Goal: Check status: Check status

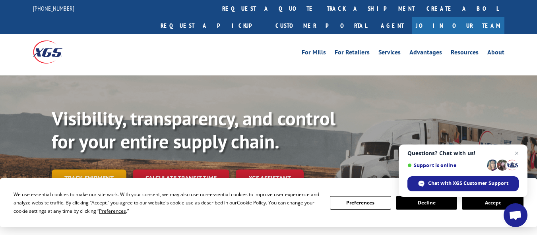
click at [106, 170] on link "Track shipment" at bounding box center [89, 178] width 75 height 17
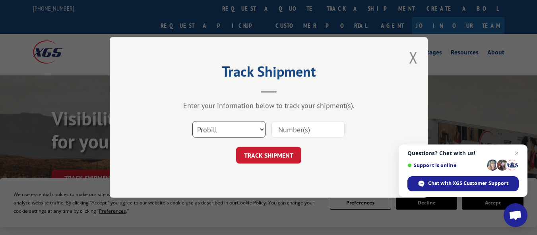
click at [254, 126] on select "Select category... Probill BOL PO" at bounding box center [228, 130] width 73 height 17
click at [331, 186] on div "Track Shipment Enter your information below to track your shipment(s). Select c…" at bounding box center [269, 117] width 318 height 161
click at [258, 131] on select "Select category... Probill BOL PO" at bounding box center [228, 130] width 73 height 17
click at [192, 122] on select "Select category... Probill BOL PO" at bounding box center [228, 130] width 73 height 17
click at [288, 130] on input at bounding box center [307, 130] width 73 height 17
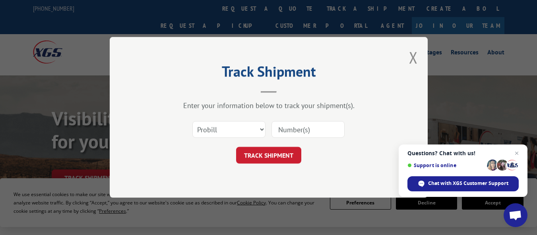
paste input "17027499"
type input "17027499"
click at [287, 152] on button "TRACK SHIPMENT" at bounding box center [268, 155] width 65 height 17
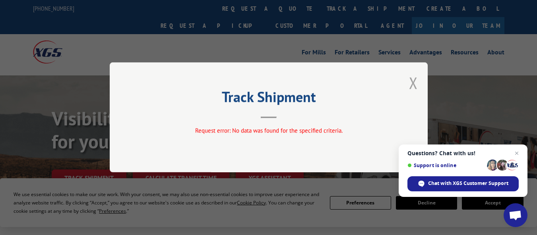
click at [413, 83] on button "Close modal" at bounding box center [413, 82] width 9 height 21
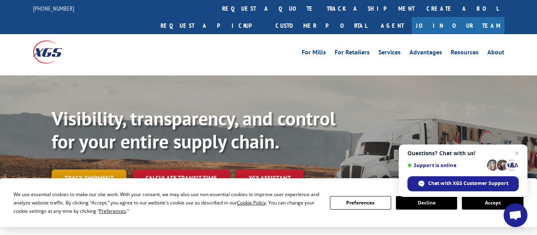
click at [87, 170] on link "Track shipment" at bounding box center [89, 178] width 75 height 17
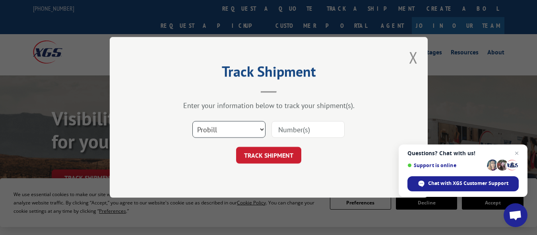
click at [248, 126] on select "Select category... Probill BOL PO" at bounding box center [228, 130] width 73 height 17
select select "po"
click at [192, 122] on select "Select category... Probill BOL PO" at bounding box center [228, 130] width 73 height 17
click at [287, 131] on input at bounding box center [307, 130] width 73 height 17
paste input "0054566370"
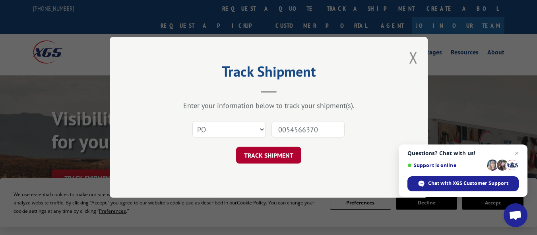
type input "0054566370"
click at [282, 153] on button "TRACK SHIPMENT" at bounding box center [268, 155] width 65 height 17
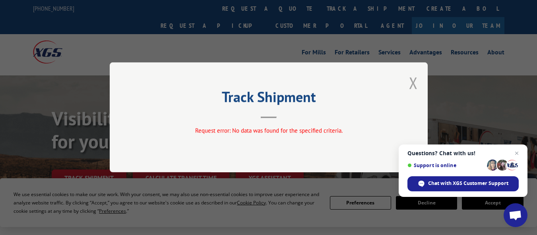
click at [412, 82] on button "Close modal" at bounding box center [413, 82] width 9 height 21
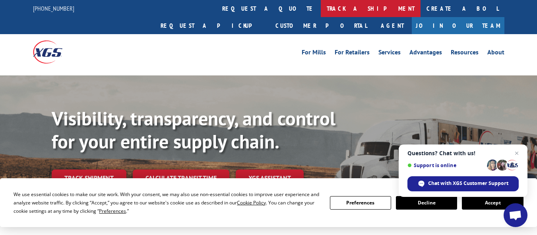
click at [321, 6] on link "track a shipment" at bounding box center [371, 8] width 100 height 17
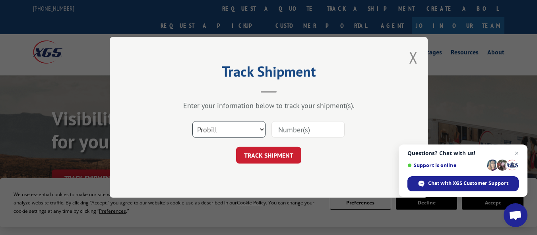
click at [221, 130] on select "Select category... Probill BOL PO" at bounding box center [228, 130] width 73 height 17
click at [281, 182] on div "Track Shipment Enter your information below to track your shipment(s). Select c…" at bounding box center [269, 117] width 318 height 161
click at [285, 132] on input at bounding box center [307, 130] width 73 height 17
paste input "17027502"
type input "17027502"
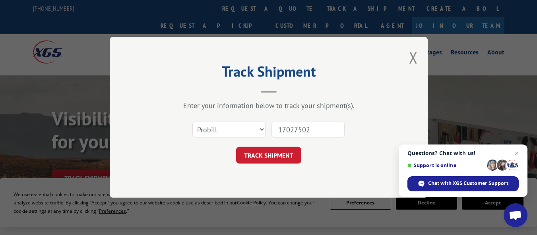
click at [236, 147] on button "TRACK SHIPMENT" at bounding box center [268, 155] width 65 height 17
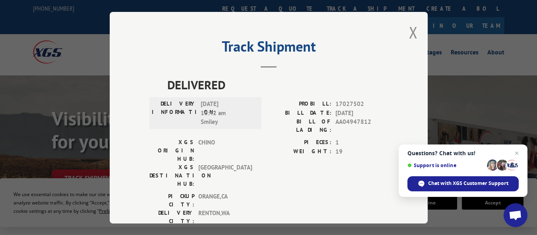
scroll to position [11, 0]
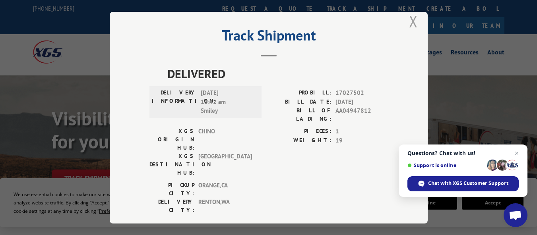
click at [410, 19] on button "Close modal" at bounding box center [413, 21] width 9 height 21
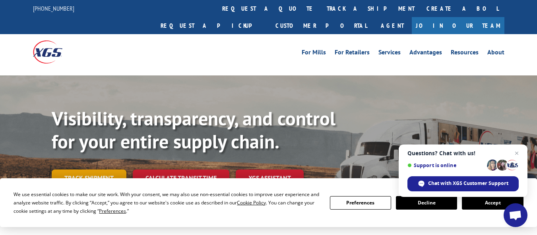
click at [95, 170] on link "Track shipment" at bounding box center [89, 178] width 75 height 17
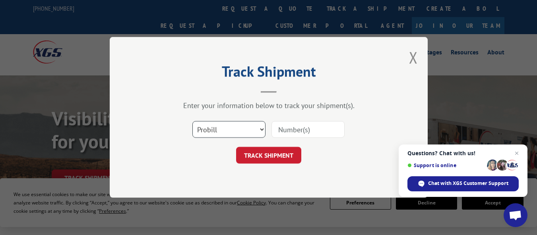
click at [244, 132] on select "Select category... Probill BOL PO" at bounding box center [228, 130] width 73 height 17
select select "bol"
click at [192, 122] on select "Select category... Probill BOL PO" at bounding box center [228, 130] width 73 height 17
click at [295, 129] on input at bounding box center [307, 130] width 73 height 17
paste input "7512434"
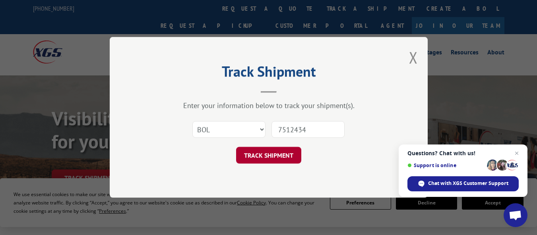
type input "7512434"
click at [263, 155] on button "TRACK SHIPMENT" at bounding box center [268, 155] width 65 height 17
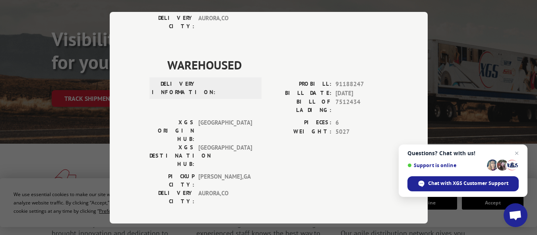
scroll to position [278, 0]
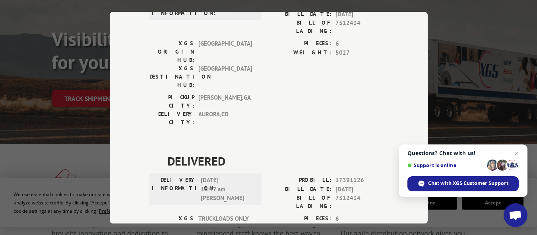
click at [89, 111] on div "Track Shipment WAREHOUSED DELIVERY INFORMATION: [DATE] 04:01 pm Whse frt on 911…" at bounding box center [268, 117] width 537 height 235
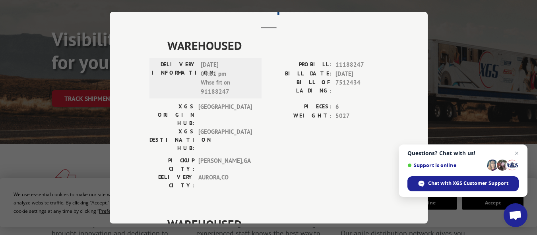
scroll to position [0, 0]
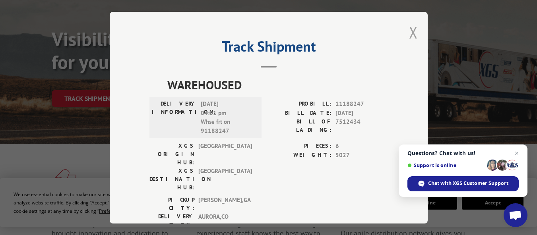
click at [409, 28] on button "Close modal" at bounding box center [413, 32] width 9 height 21
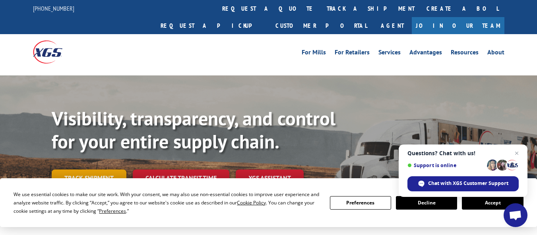
click at [96, 170] on link "Track shipment" at bounding box center [89, 178] width 75 height 17
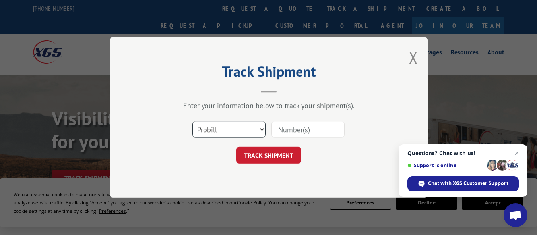
click at [257, 130] on select "Select category... Probill BOL PO" at bounding box center [228, 130] width 73 height 17
click at [192, 122] on select "Select category... Probill BOL PO" at bounding box center [228, 130] width 73 height 17
click at [247, 130] on select "Select category... Probill BOL PO" at bounding box center [228, 130] width 73 height 17
select select "bol"
click at [192, 122] on select "Select category... Probill BOL PO" at bounding box center [228, 130] width 73 height 17
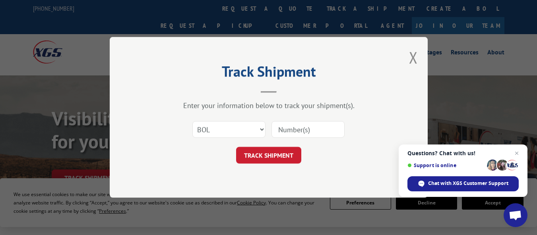
click at [292, 130] on input at bounding box center [307, 130] width 73 height 17
paste input "5988595"
type input "5988595"
click at [267, 157] on button "TRACK SHIPMENT" at bounding box center [268, 155] width 65 height 17
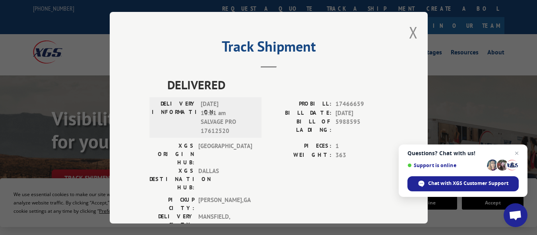
scroll to position [20, 0]
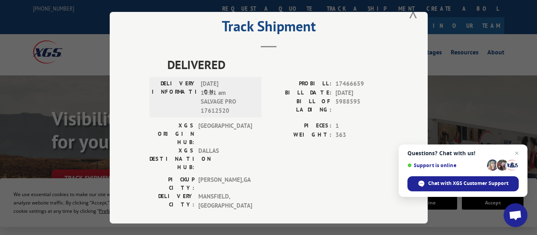
click at [447, 99] on div "Track Shipment DELIVERED DELIVERY INFORMATION: [DATE] 10:21 am SALVAGE PRO 1761…" at bounding box center [268, 117] width 537 height 235
click at [517, 152] on span "Close chat" at bounding box center [517, 154] width 10 height 10
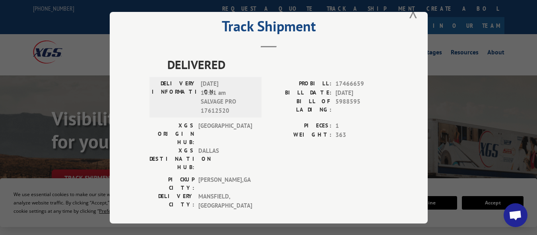
scroll to position [40, 0]
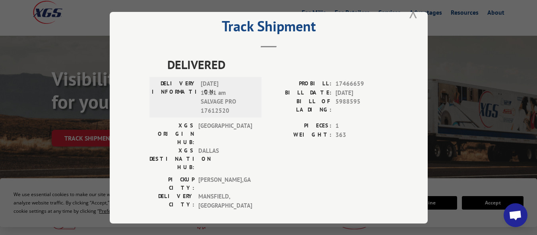
click at [409, 14] on button "Close modal" at bounding box center [413, 12] width 9 height 21
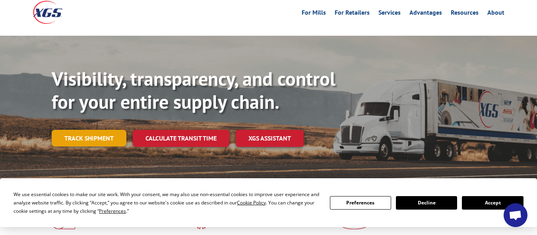
click at [81, 130] on link "Track shipment" at bounding box center [89, 138] width 75 height 17
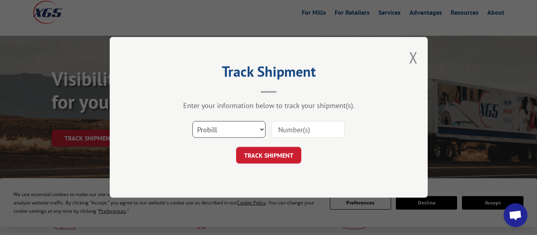
click at [255, 131] on select "Select category... Probill BOL PO" at bounding box center [228, 130] width 73 height 17
select select "bol"
click at [192, 122] on select "Select category... Probill BOL PO" at bounding box center [228, 130] width 73 height 17
click at [298, 130] on input at bounding box center [307, 130] width 73 height 17
type input "v"
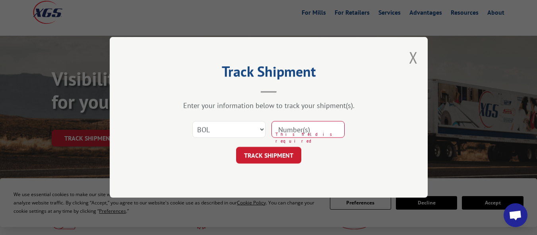
paste input "5990612"
type input "5990612"
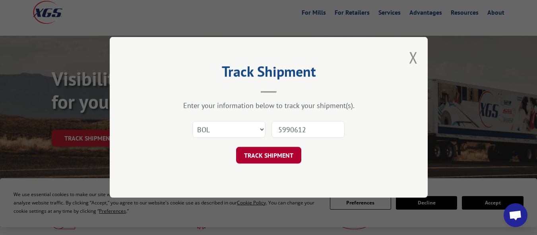
click at [281, 155] on button "TRACK SHIPMENT" at bounding box center [268, 155] width 65 height 17
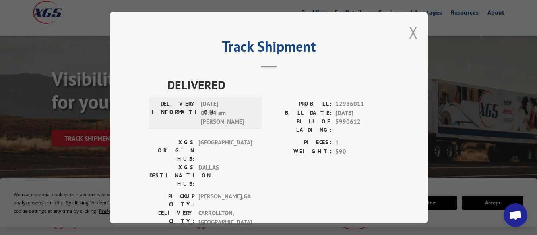
click at [411, 33] on button "Close modal" at bounding box center [413, 32] width 9 height 21
